Goal: Task Accomplishment & Management: Use online tool/utility

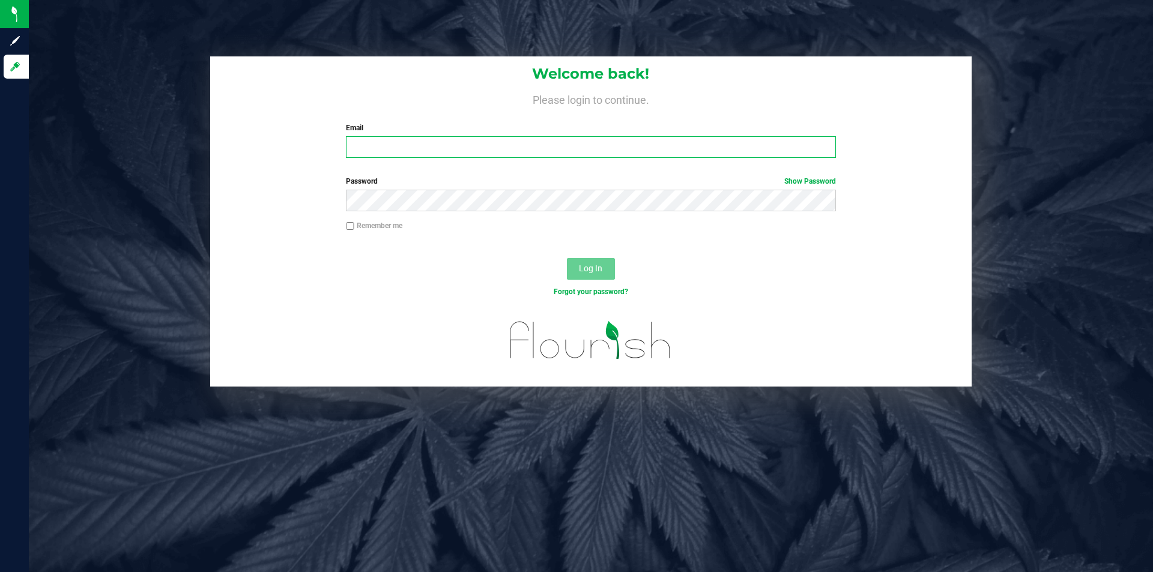
click at [440, 140] on input "Email" at bounding box center [590, 147] width 489 height 22
type input "[EMAIL_ADDRESS][DOMAIN_NAME]"
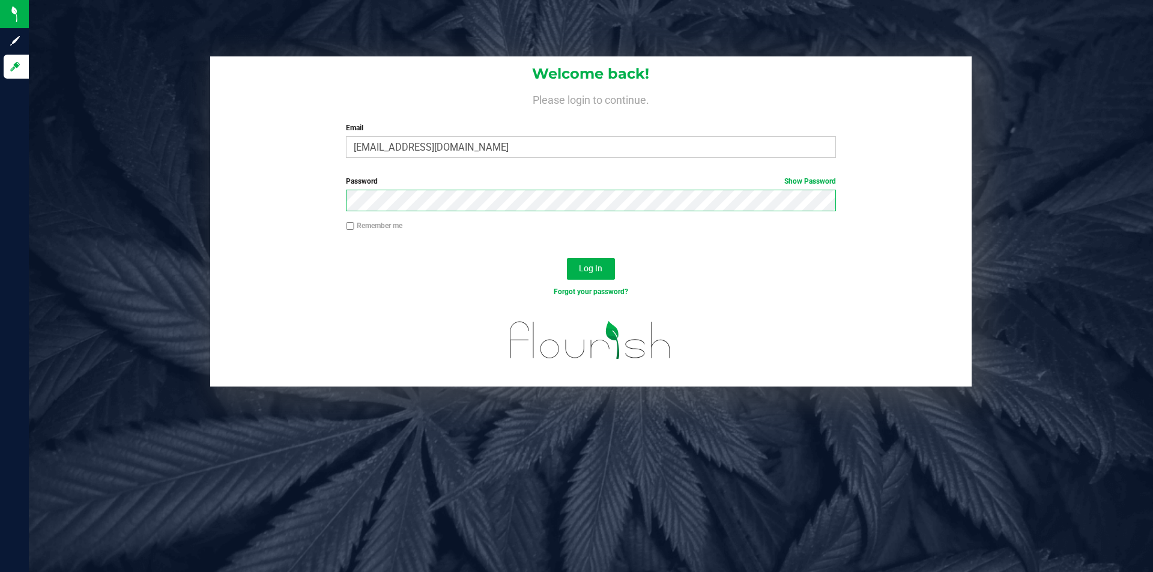
click at [567, 258] on button "Log In" at bounding box center [591, 269] width 48 height 22
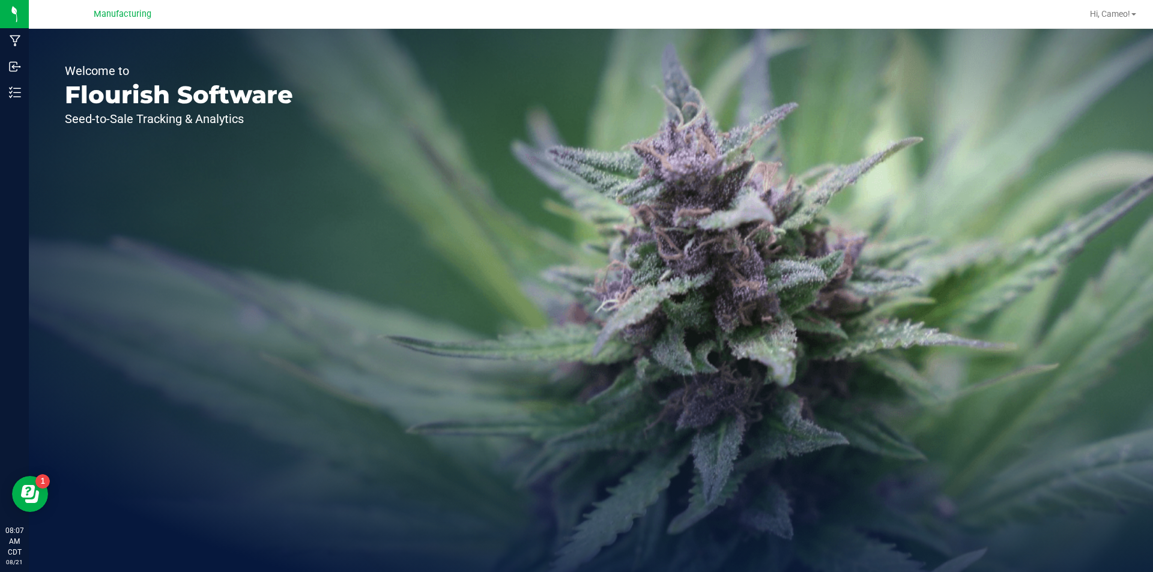
drag, startPoint x: 166, startPoint y: 172, endPoint x: 152, endPoint y: 154, distance: 23.5
click at [166, 172] on div "Welcome to Flourish Software Seed-to-Sale Tracking & Analytics" at bounding box center [179, 301] width 300 height 544
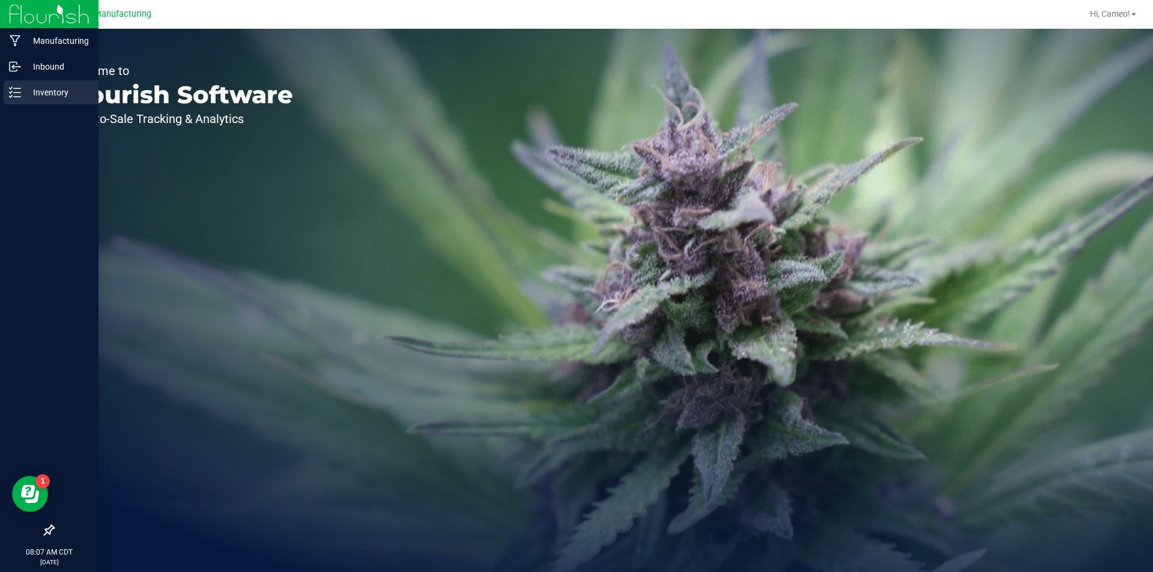
click at [0, 86] on link "Inventory" at bounding box center [49, 93] width 98 height 26
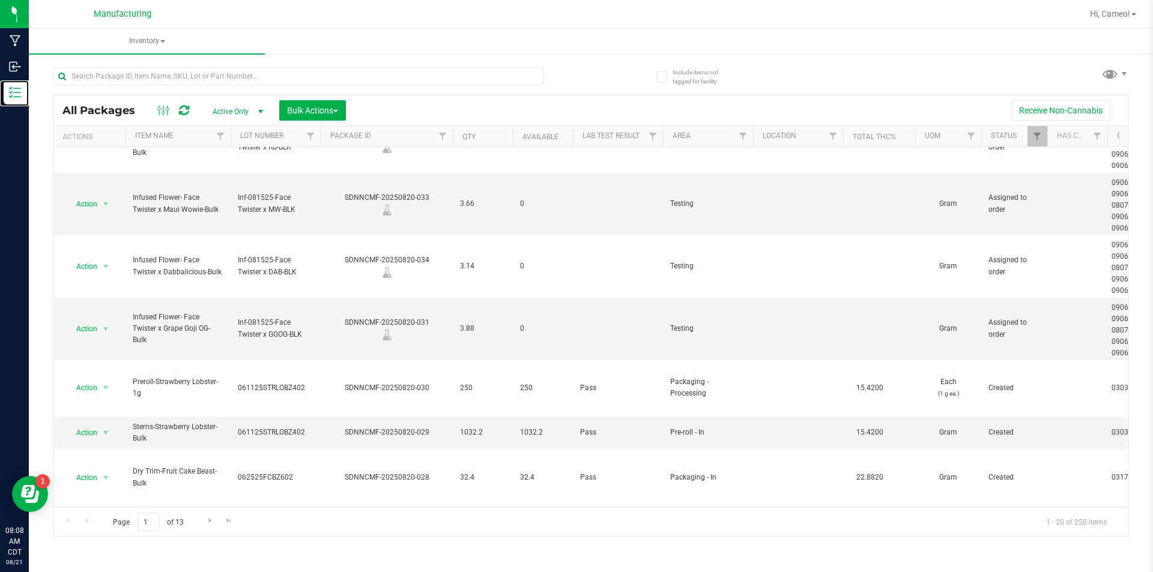
scroll to position [60, 0]
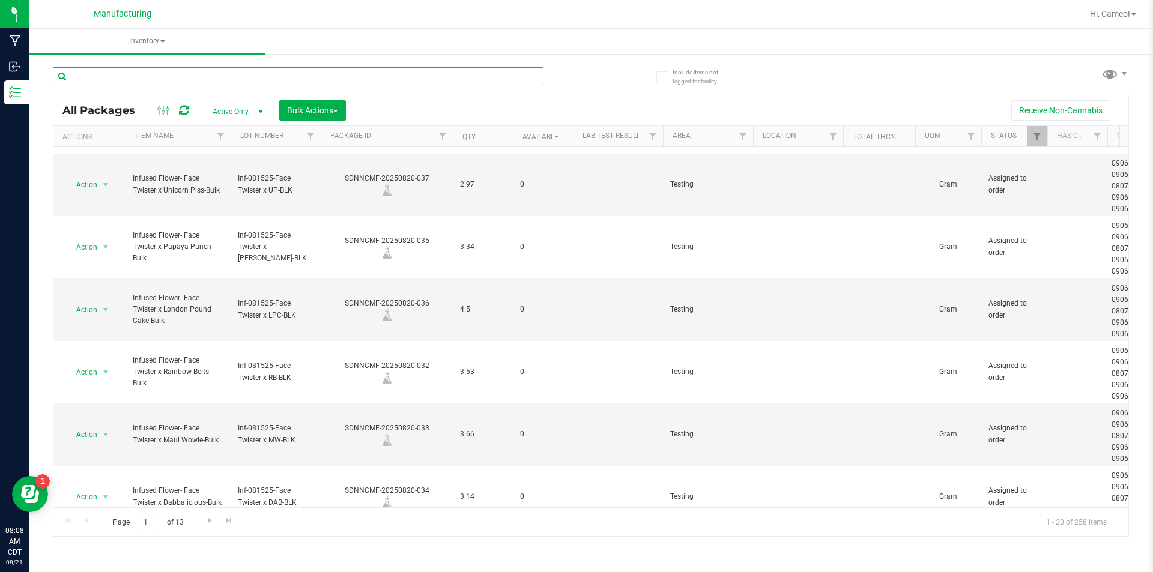
click at [267, 81] on input "text" at bounding box center [298, 76] width 491 height 18
click at [146, 42] on span "Inventory" at bounding box center [147, 41] width 236 height 25
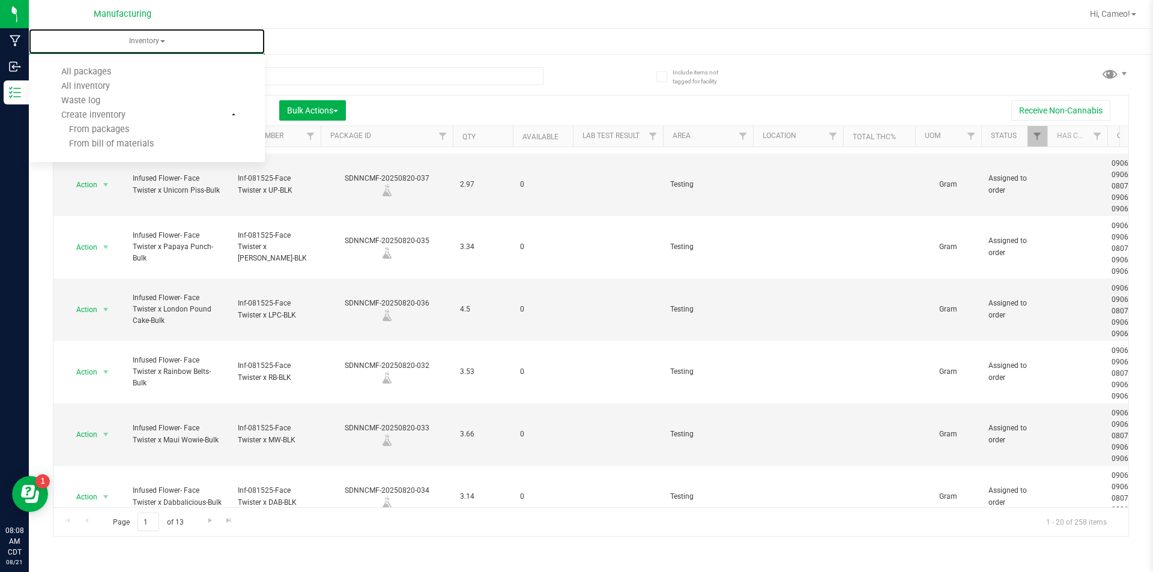
click at [751, 136] on div at bounding box center [753, 136] width 5 height 21
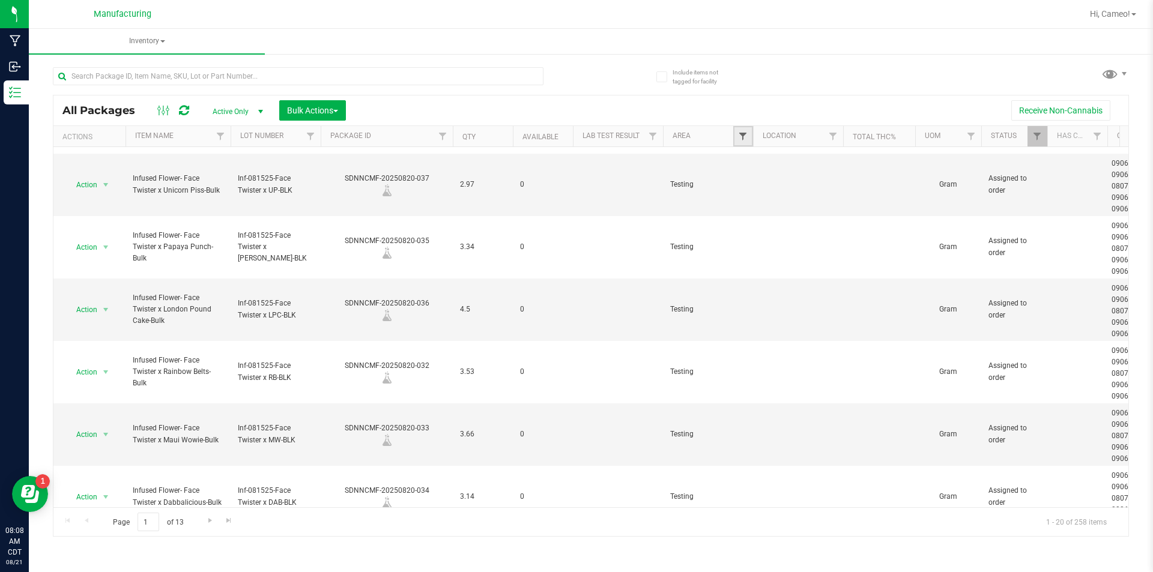
click at [747, 136] on span "Filter" at bounding box center [743, 137] width 10 height 10
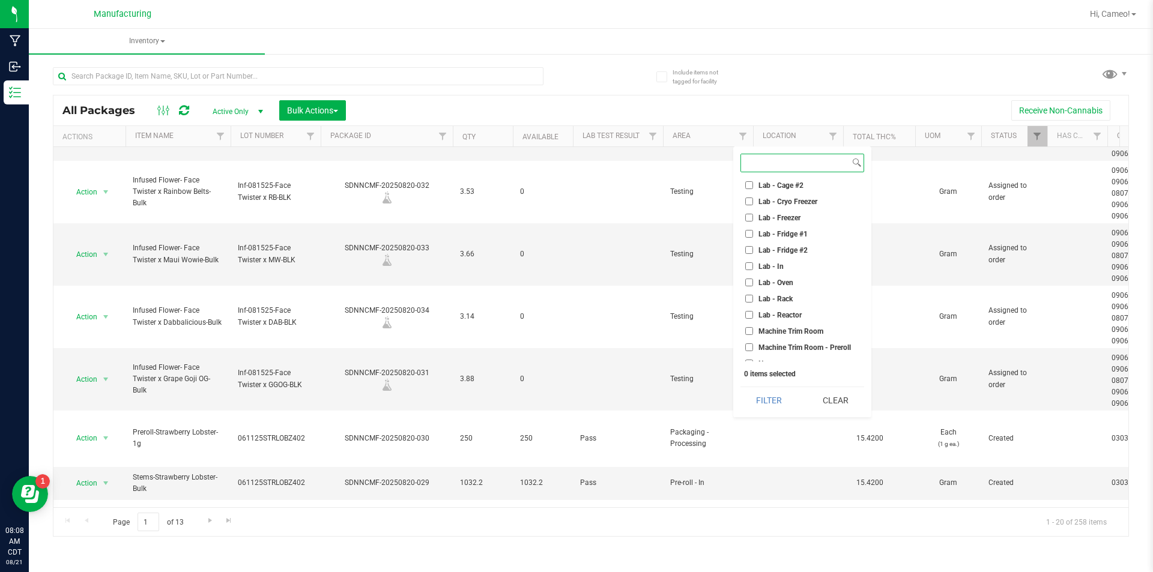
scroll to position [240, 0]
click at [817, 252] on span "Machine Trim Room - Preroll" at bounding box center [805, 255] width 92 height 7
click at [753, 252] on input "Machine Trim Room - Preroll" at bounding box center [749, 256] width 8 height 8
checkbox input "true"
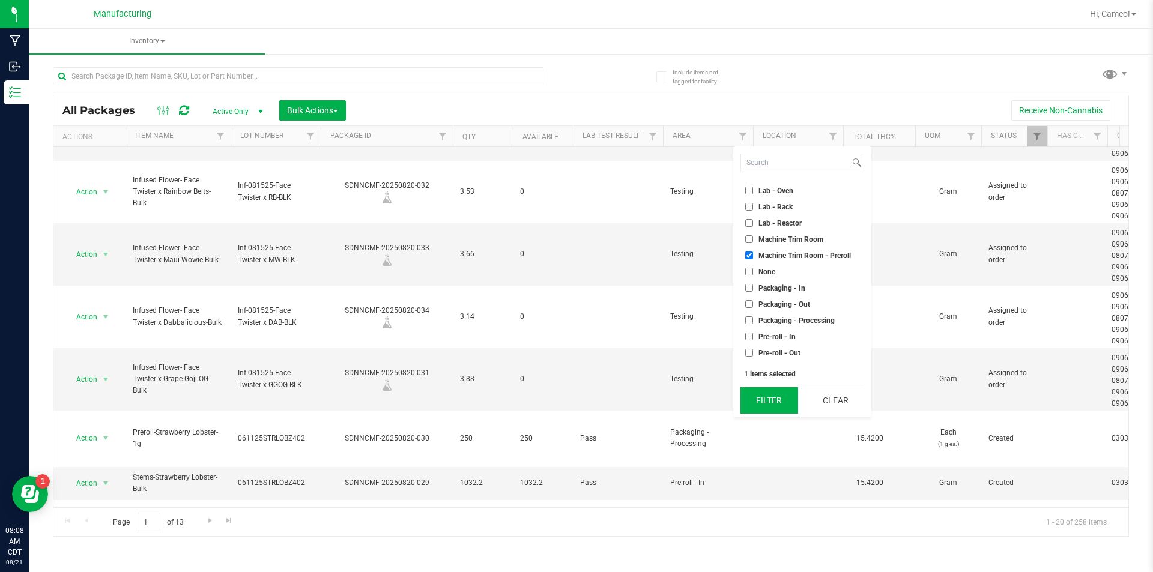
click at [785, 407] on button "Filter" at bounding box center [770, 400] width 58 height 26
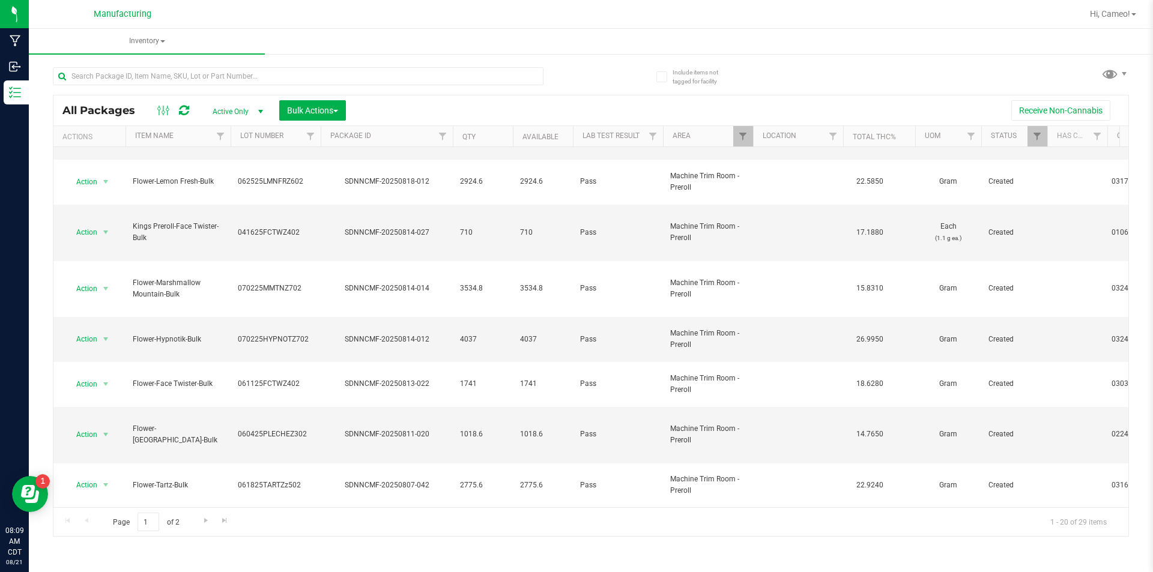
scroll to position [120, 0]
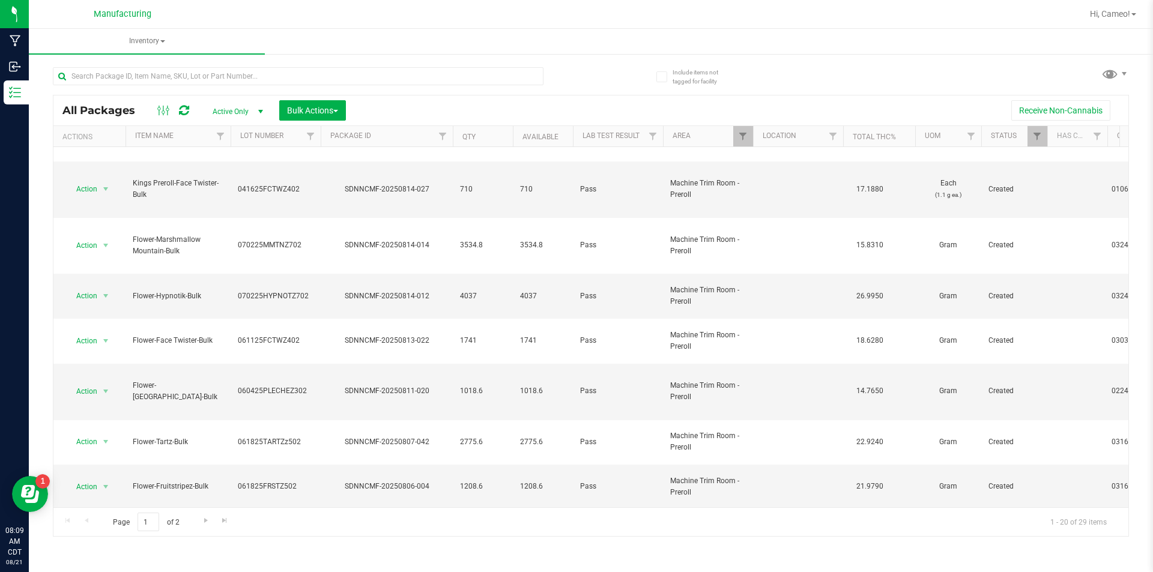
click at [100, 529] on span "select" at bounding box center [105, 537] width 15 height 17
click at [327, 103] on button "Bulk Actions" at bounding box center [312, 110] width 67 height 20
click at [321, 184] on span "Locate packages" at bounding box center [316, 182] width 61 height 10
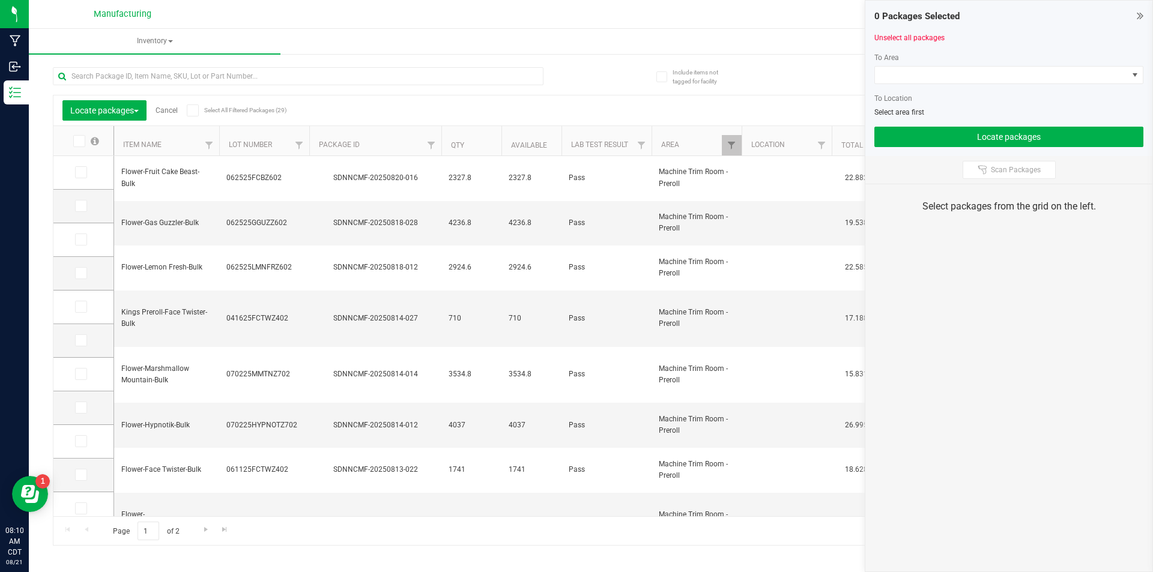
click at [279, 150] on th "Lot Number" at bounding box center [264, 141] width 90 height 30
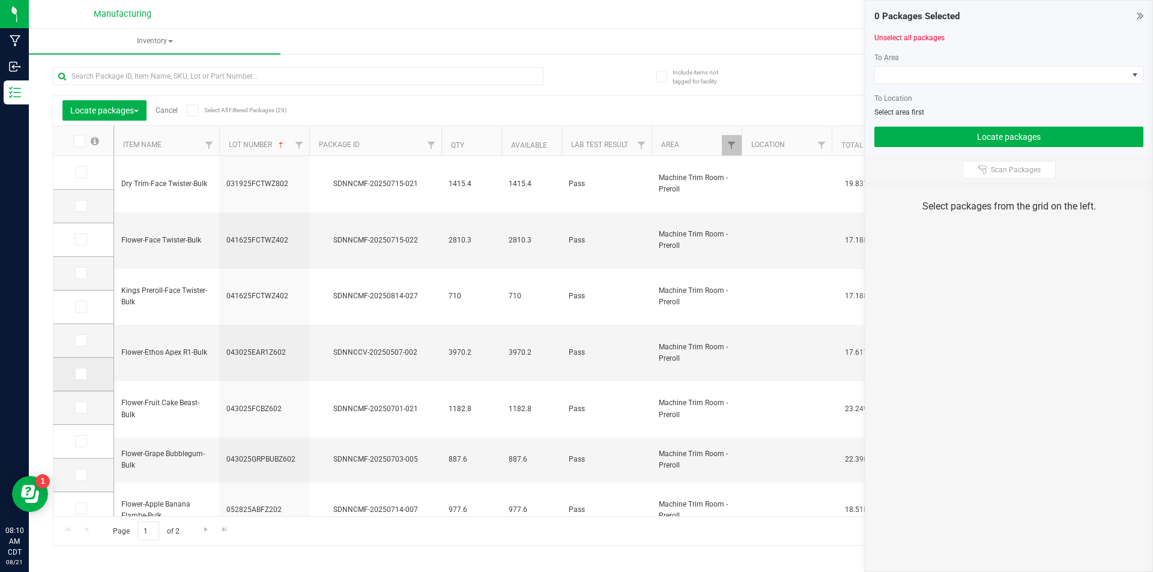
click at [77, 374] on icon at bounding box center [80, 374] width 8 height 0
click at [0, 0] on input "checkbox" at bounding box center [0, 0] width 0 height 0
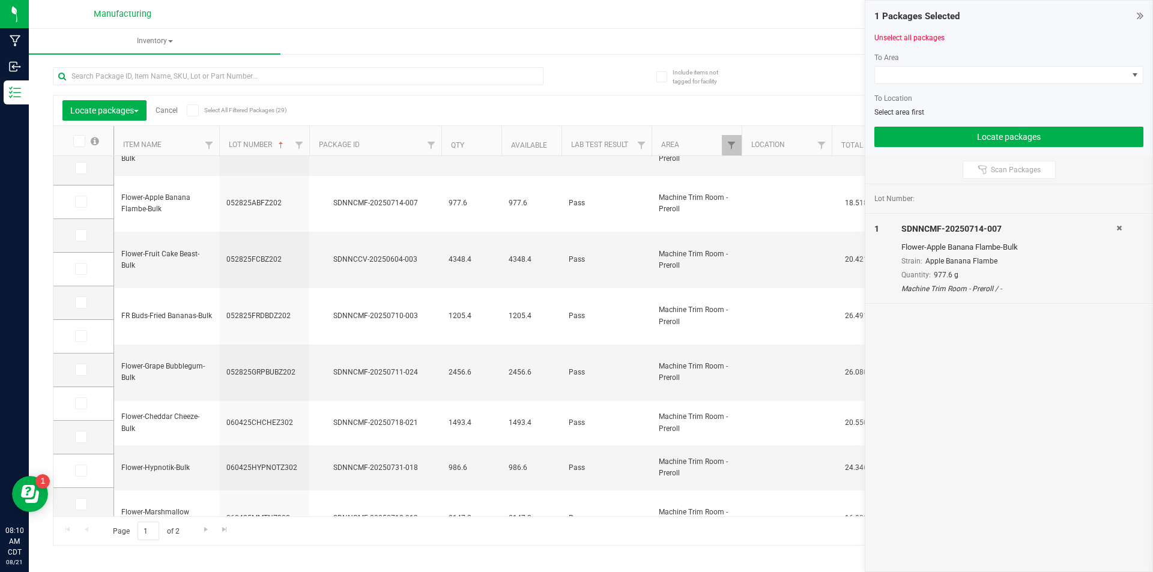
scroll to position [312, 0]
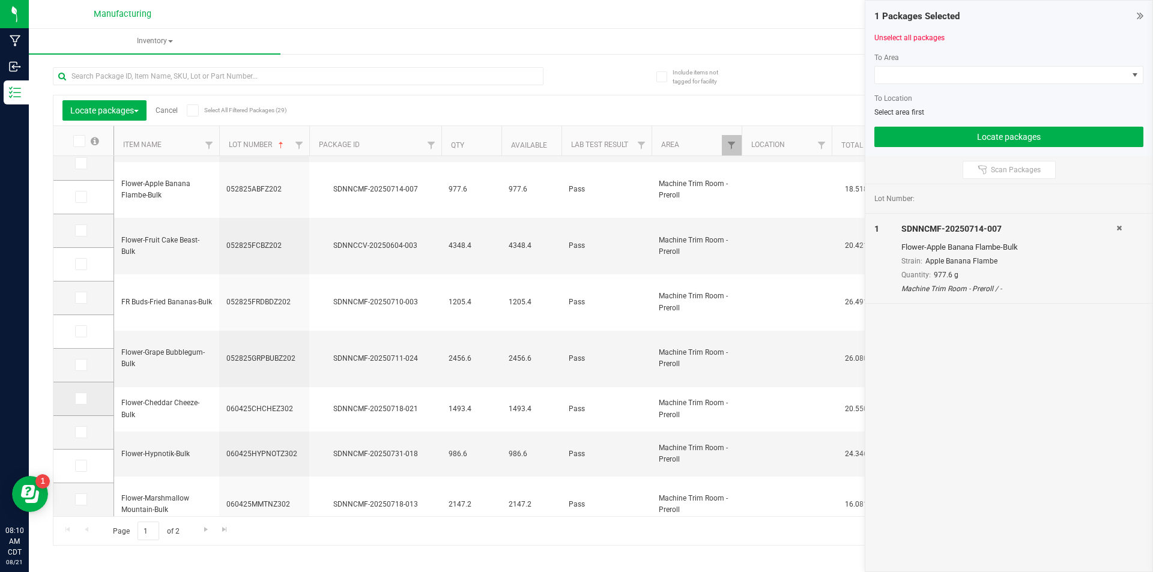
click at [75, 403] on span at bounding box center [81, 399] width 12 height 12
click at [0, 0] on input "checkbox" at bounding box center [0, 0] width 0 height 0
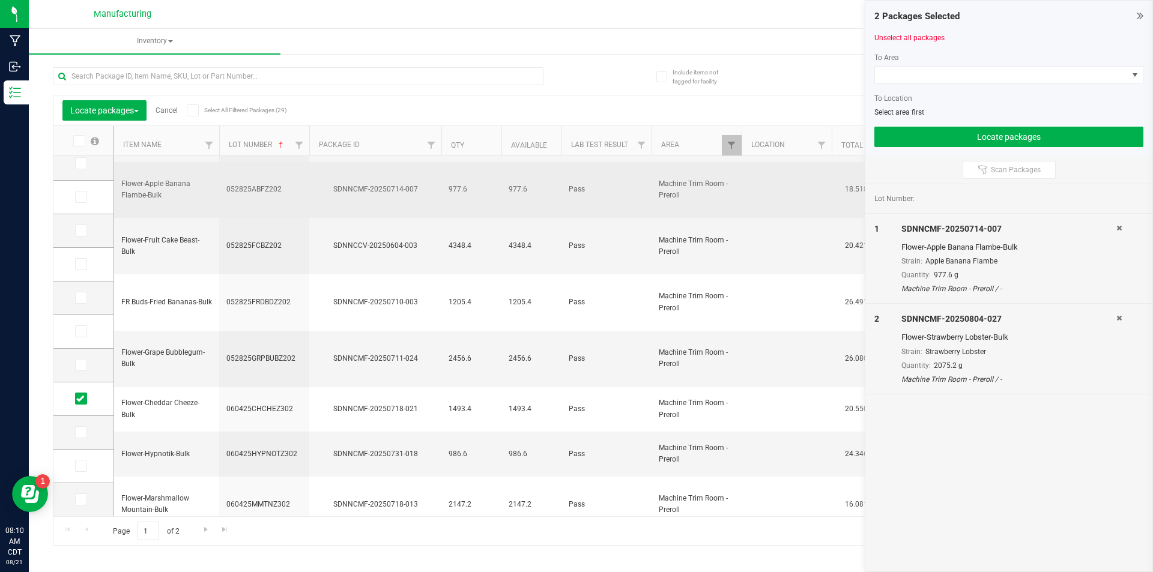
scroll to position [0, 0]
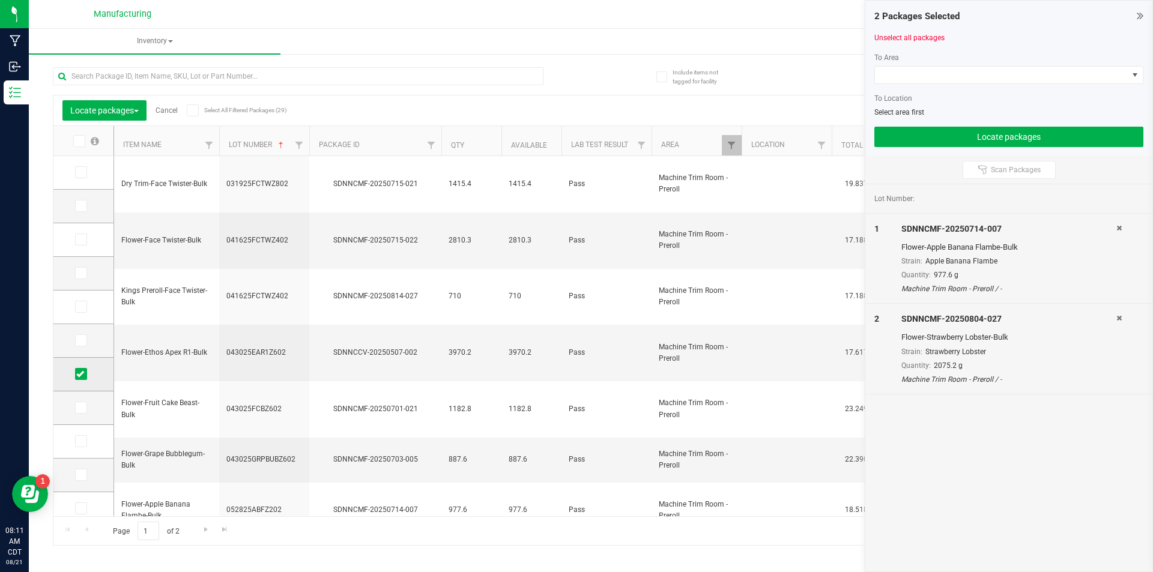
click at [85, 375] on span at bounding box center [81, 374] width 12 height 12
click at [0, 0] on input "checkbox" at bounding box center [0, 0] width 0 height 0
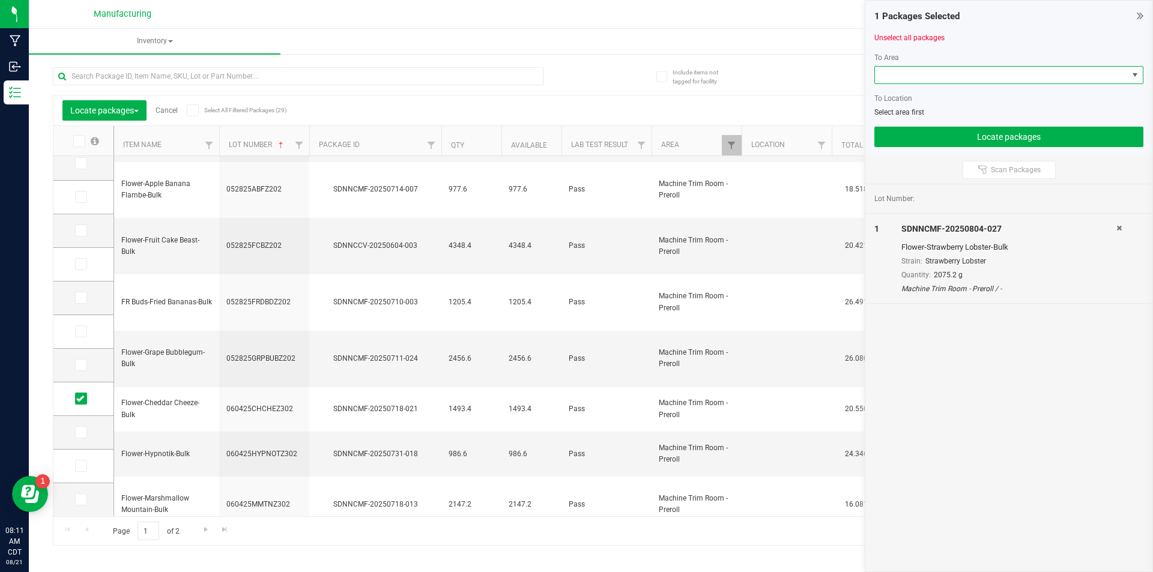
click at [1048, 78] on span at bounding box center [1001, 75] width 253 height 17
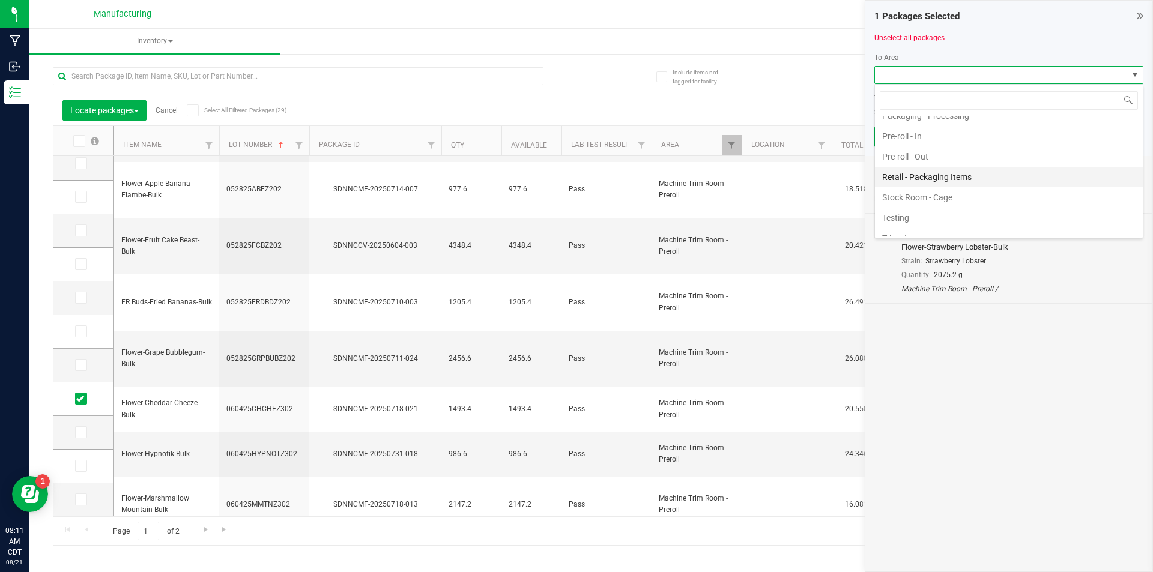
scroll to position [420, 0]
click at [925, 139] on li "Pre-roll - In" at bounding box center [1009, 134] width 268 height 20
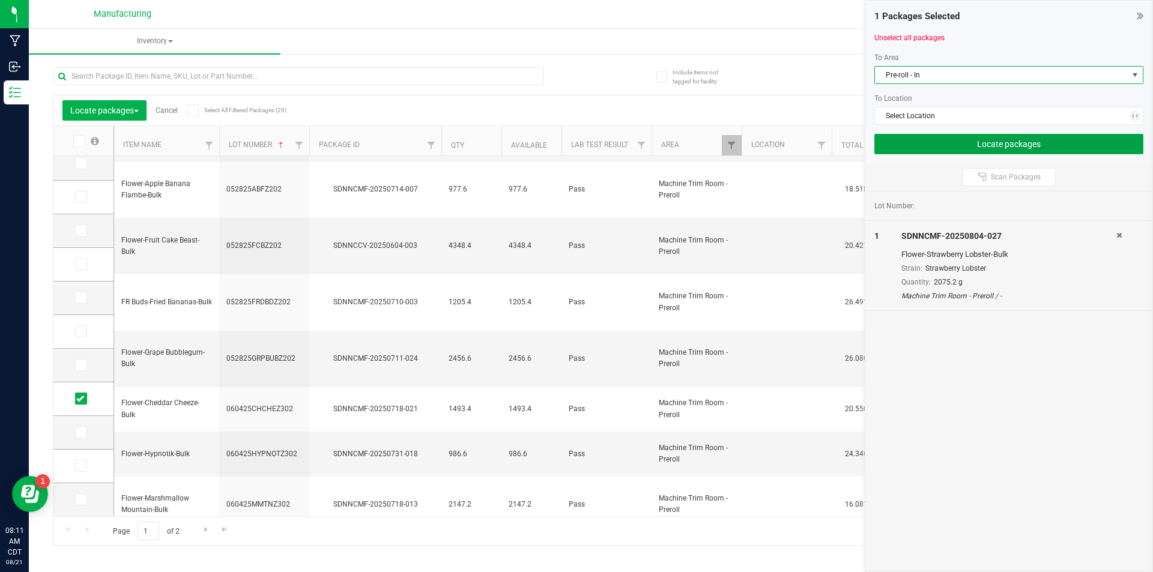
click at [934, 138] on button "Locate packages" at bounding box center [1008, 144] width 269 height 20
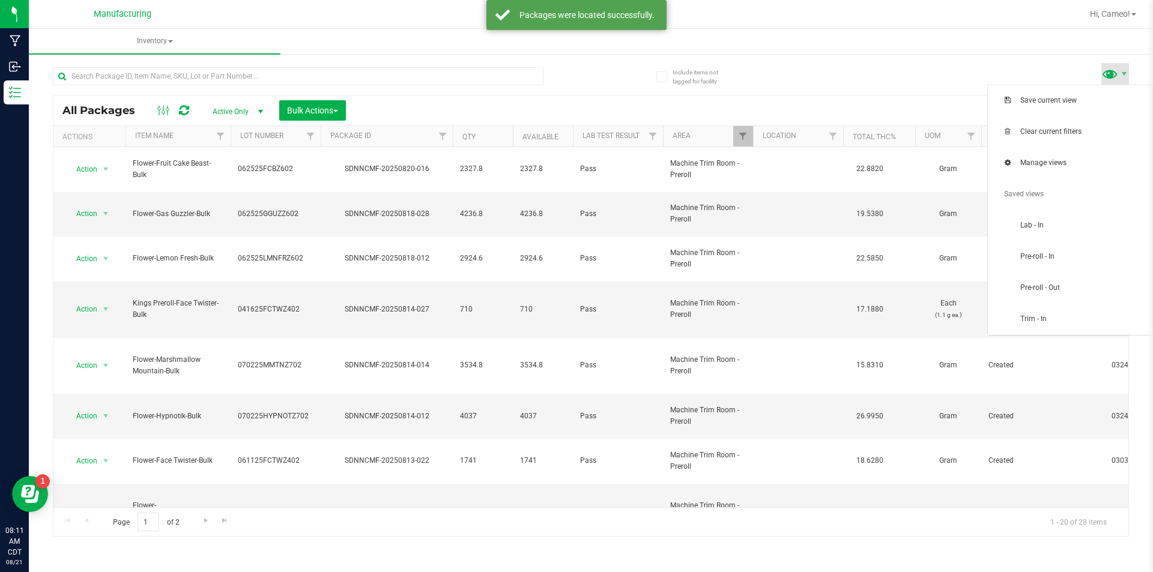
click at [1117, 74] on span at bounding box center [1110, 73] width 17 height 17
click at [1045, 254] on span "Pre-roll - In" at bounding box center [1082, 257] width 125 height 10
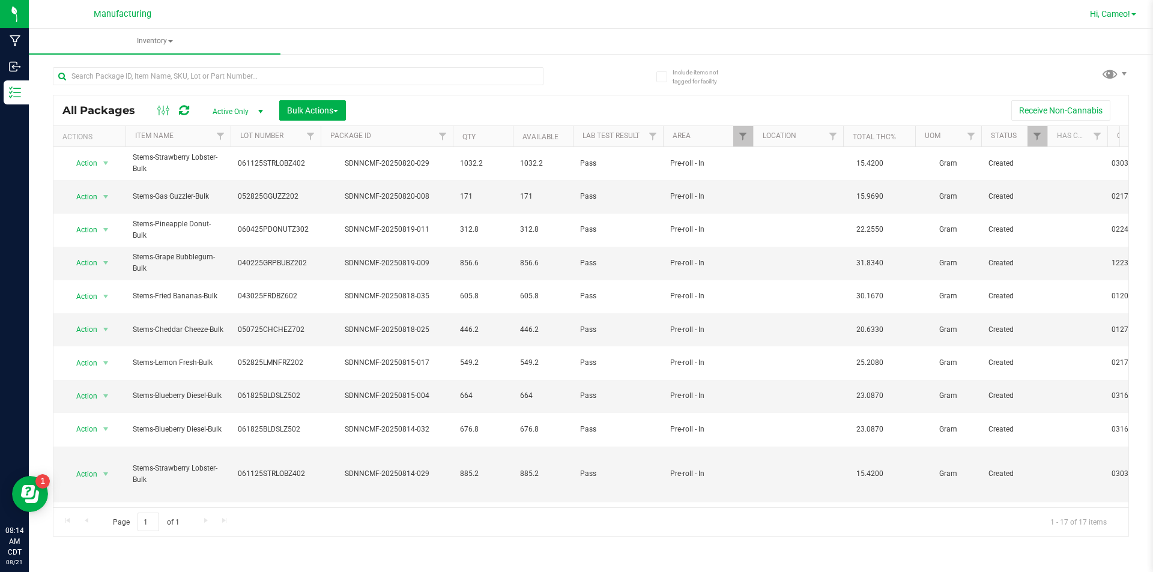
click at [1129, 11] on span "Hi, Cameo!" at bounding box center [1110, 14] width 40 height 10
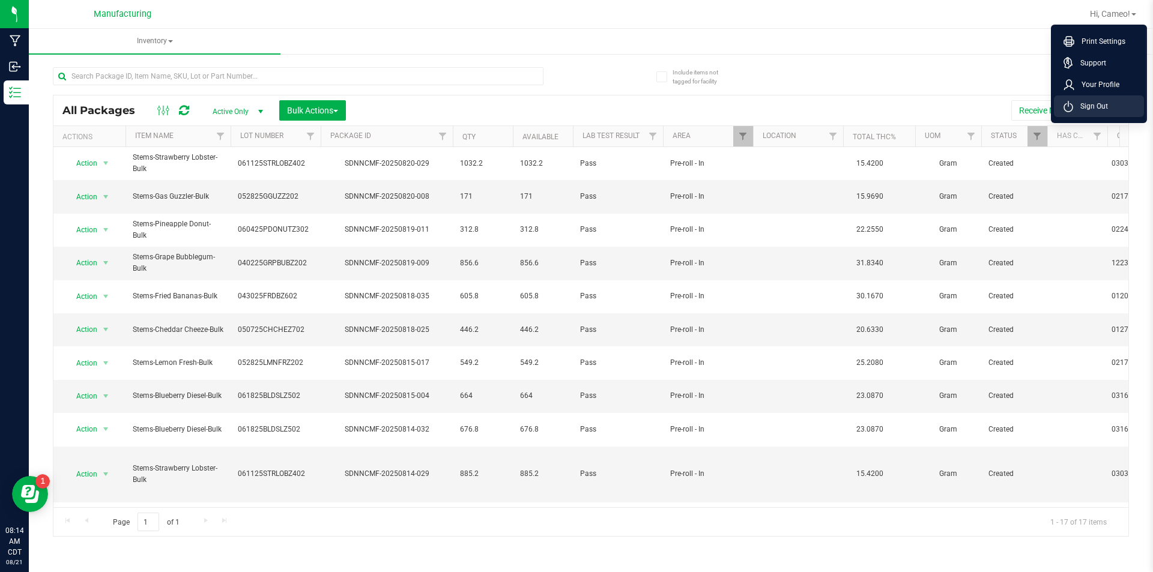
click at [1119, 115] on li "Sign Out" at bounding box center [1099, 106] width 90 height 22
